Goal: Information Seeking & Learning: Understand process/instructions

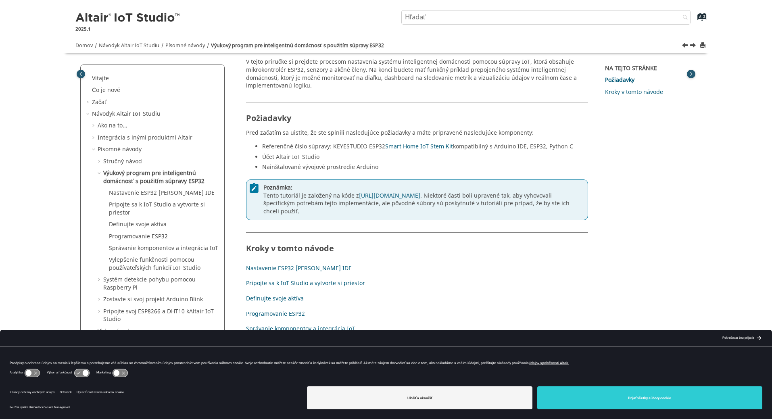
scroll to position [52, 0]
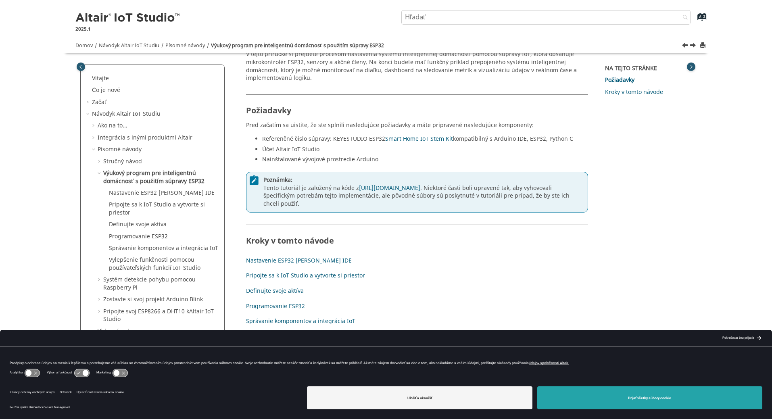
click at [616, 399] on button "Prijať všetky súbory cookie" at bounding box center [649, 397] width 225 height 23
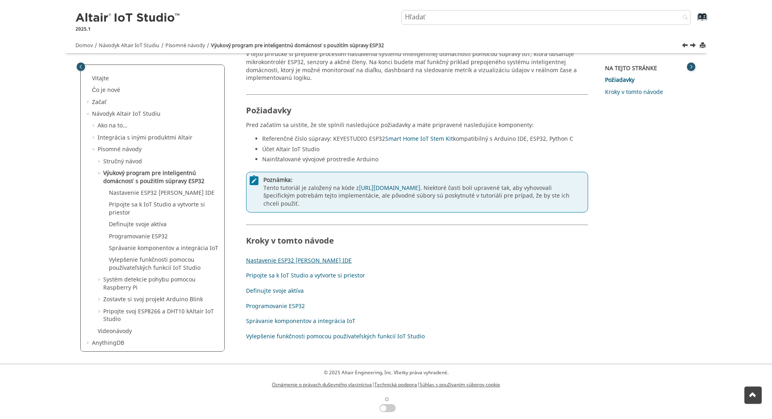
click at [294, 259] on font "Nastavenie ESP32 a Arduino IDE" at bounding box center [299, 261] width 106 height 8
click at [288, 262] on font "Nastavenie ESP32 a Arduino IDE" at bounding box center [299, 261] width 106 height 8
click at [285, 276] on font "Pripojte sa k IoT Studio a vytvorte si priestor" at bounding box center [305, 275] width 119 height 8
click at [280, 304] on font "Programovanie ESP32" at bounding box center [275, 306] width 59 height 8
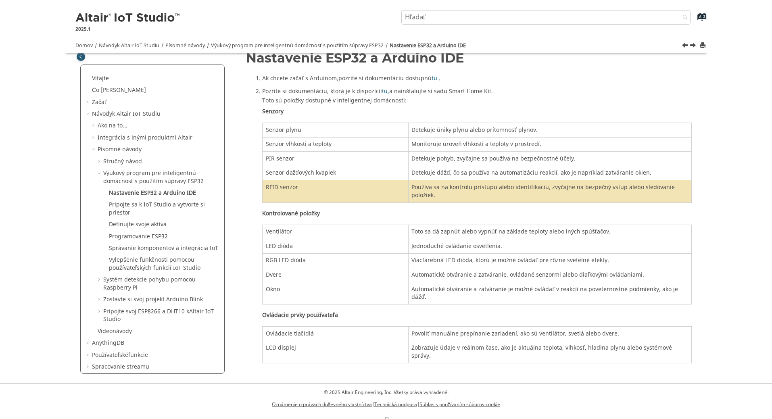
scroll to position [26, 0]
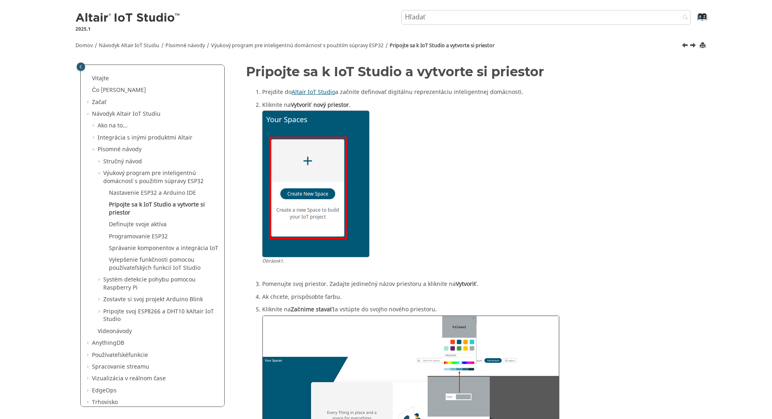
click at [310, 92] on font "Altair IoT Studio" at bounding box center [314, 92] width 44 height 8
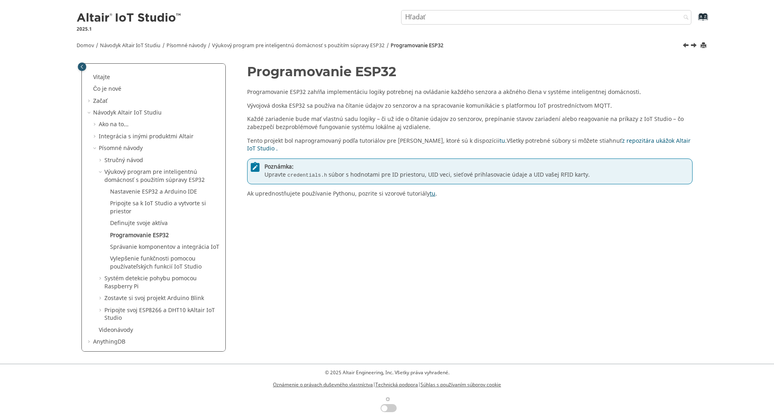
click at [432, 194] on font "tu" at bounding box center [433, 194] width 6 height 8
click at [653, 142] on font "z repozitára ukážok Altair IoT Studio ." at bounding box center [469, 145] width 444 height 17
click at [500, 142] on font "tu" at bounding box center [503, 141] width 6 height 8
